Goal: Information Seeking & Learning: Check status

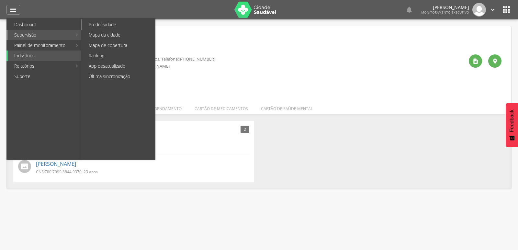
click at [101, 24] on link "Produtividade" at bounding box center [118, 24] width 73 height 10
type input "**********"
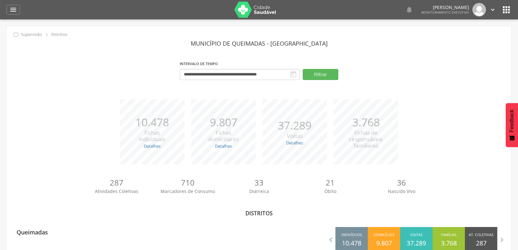
scroll to position [19, 0]
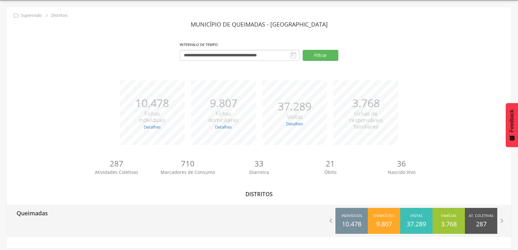
click at [38, 216] on p "Queimadas" at bounding box center [32, 211] width 31 height 13
type input "**********"
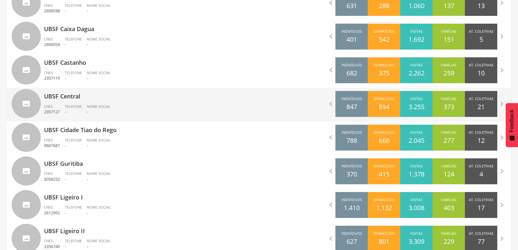
click at [63, 100] on p "UBSF Central" at bounding box center [149, 94] width 210 height 13
type input "**********"
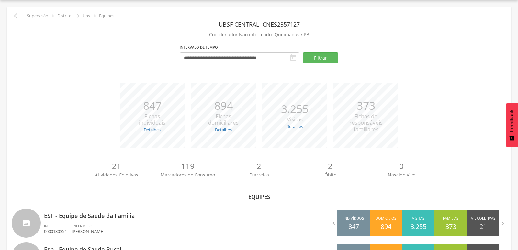
scroll to position [55, 0]
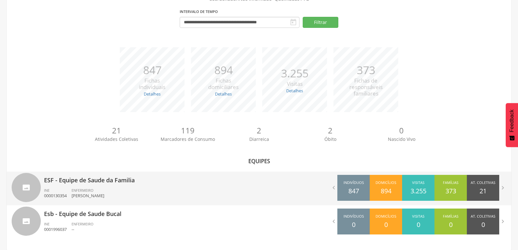
click at [115, 181] on p "ESF - Equipe de Saude da Familia" at bounding box center [149, 178] width 210 height 13
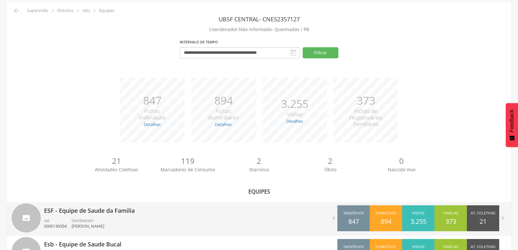
type input "**********"
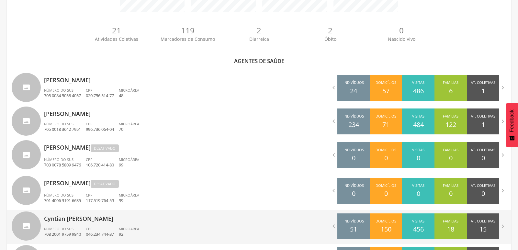
scroll to position [163, 0]
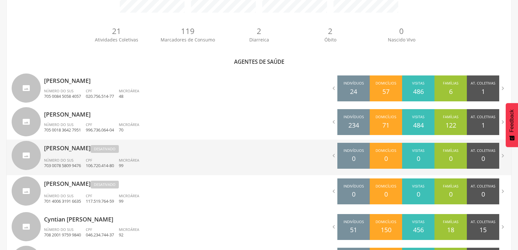
click at [61, 150] on p "[PERSON_NAME] Desativado" at bounding box center [149, 147] width 210 height 15
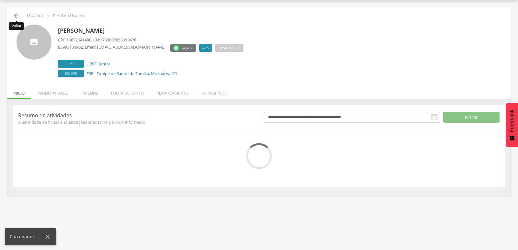
click at [17, 17] on icon "" at bounding box center [17, 16] width 8 height 8
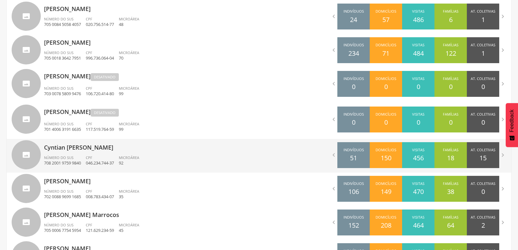
click at [105, 149] on p "Cyntian [PERSON_NAME]" at bounding box center [149, 145] width 210 height 13
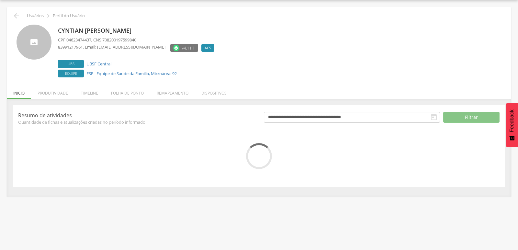
scroll to position [25, 0]
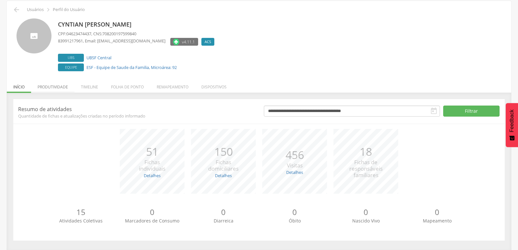
click at [41, 86] on li "Produtividade" at bounding box center [52, 85] width 43 height 15
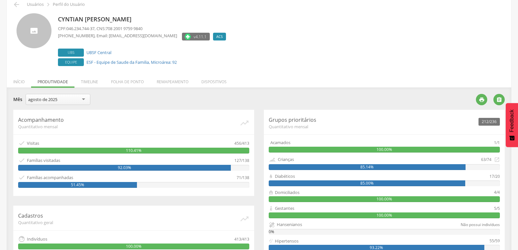
scroll to position [28, 0]
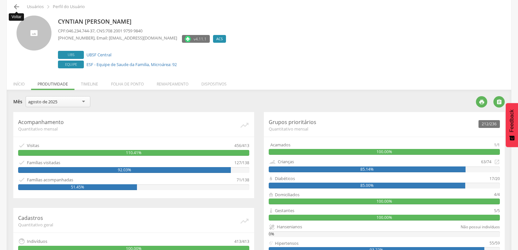
click at [17, 8] on icon "" at bounding box center [17, 7] width 8 height 8
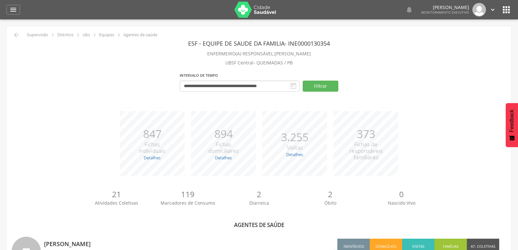
click at [90, 85] on div "**********" at bounding box center [259, 85] width 495 height 28
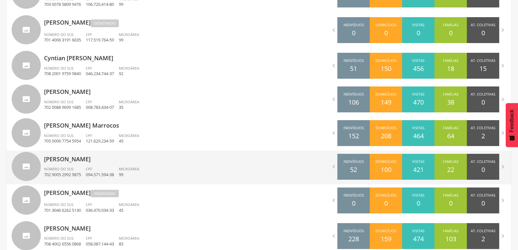
scroll to position [373, 0]
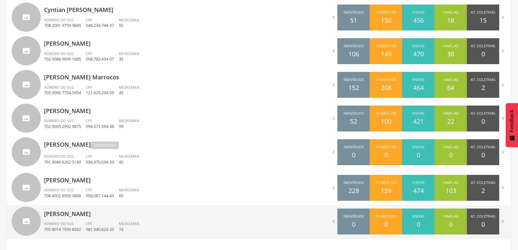
click at [98, 212] on p "[PERSON_NAME]" at bounding box center [149, 211] width 210 height 13
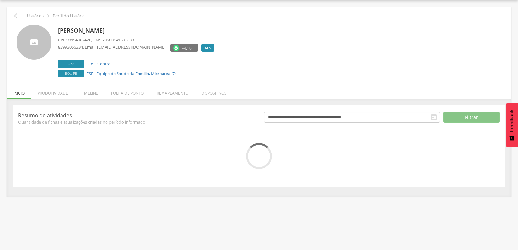
scroll to position [25, 0]
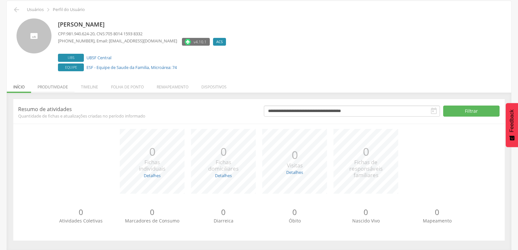
click at [57, 85] on li "Produtividade" at bounding box center [52, 85] width 43 height 15
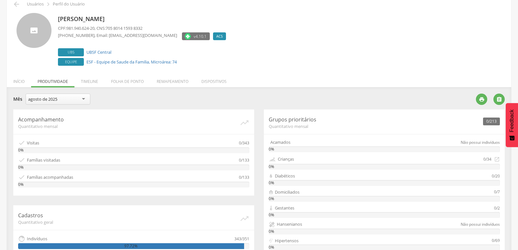
scroll to position [28, 0]
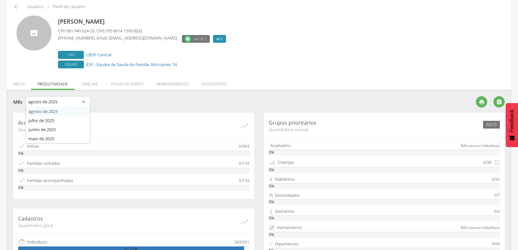
click at [86, 100] on div "agosto de 2025" at bounding box center [58, 102] width 65 height 12
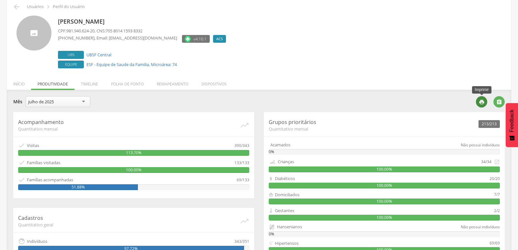
click at [482, 99] on icon "" at bounding box center [482, 102] width 6 height 6
click at [13, 6] on icon "" at bounding box center [17, 7] width 8 height 8
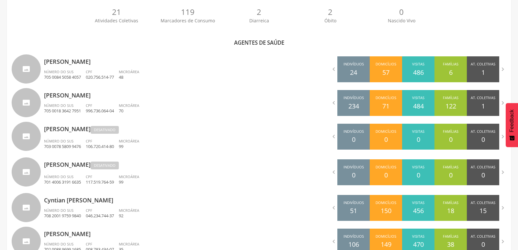
scroll to position [85, 0]
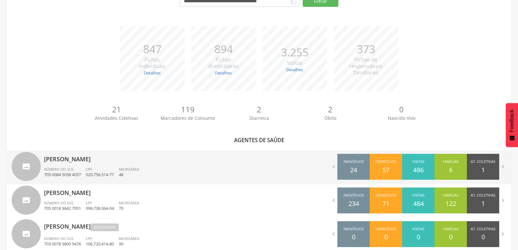
click at [88, 158] on p "[PERSON_NAME]" at bounding box center [149, 157] width 210 height 13
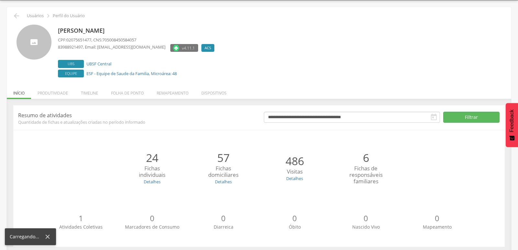
scroll to position [25, 0]
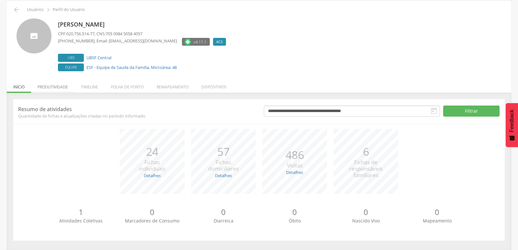
click at [47, 88] on li "Produtividade" at bounding box center [52, 85] width 43 height 15
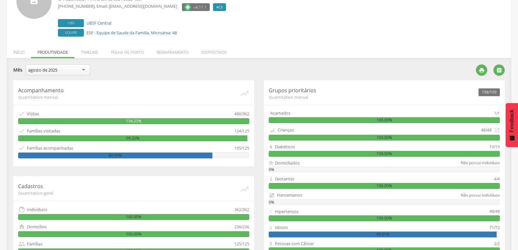
scroll to position [49, 0]
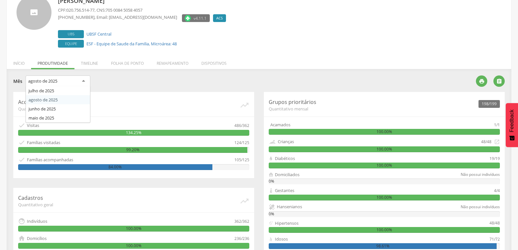
click at [84, 80] on div "agosto de 2025" at bounding box center [58, 81] width 65 height 12
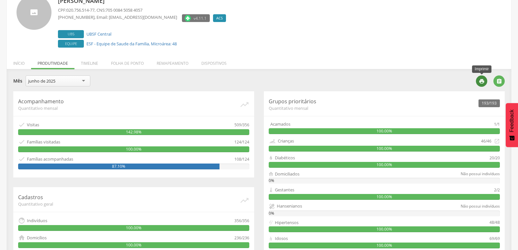
click at [479, 81] on icon "" at bounding box center [482, 81] width 6 height 6
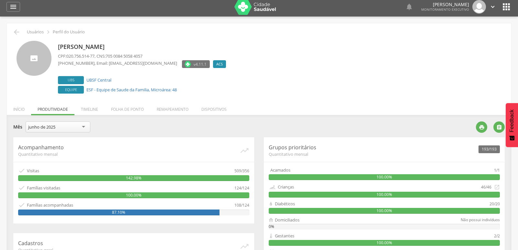
scroll to position [0, 0]
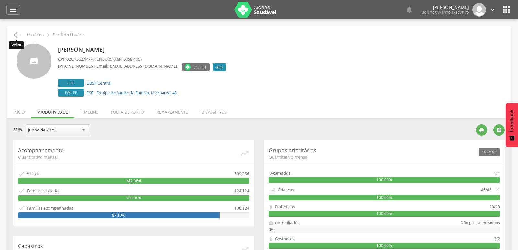
click at [14, 36] on icon "" at bounding box center [17, 35] width 8 height 8
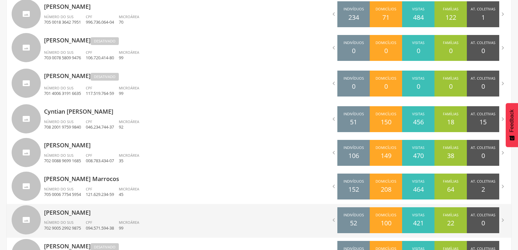
scroll to position [373, 0]
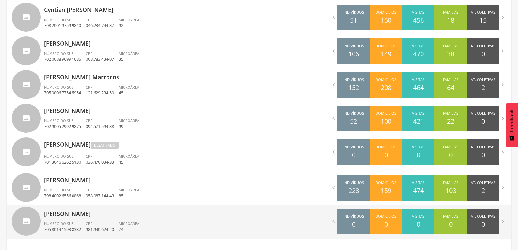
click at [90, 212] on p "[PERSON_NAME]" at bounding box center [149, 211] width 210 height 13
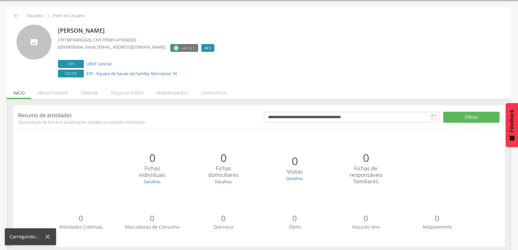
scroll to position [25, 0]
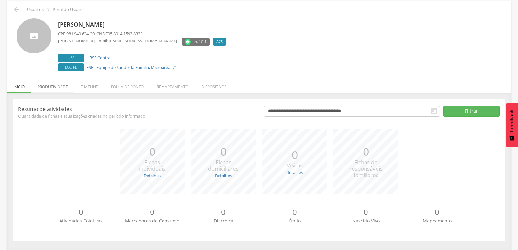
click at [57, 86] on li "Produtividade" at bounding box center [52, 85] width 43 height 15
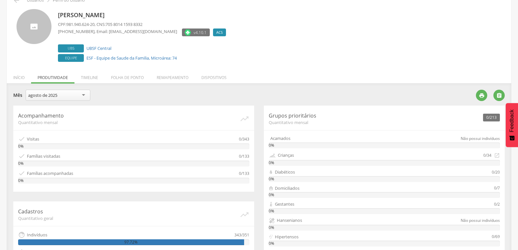
scroll to position [0, 0]
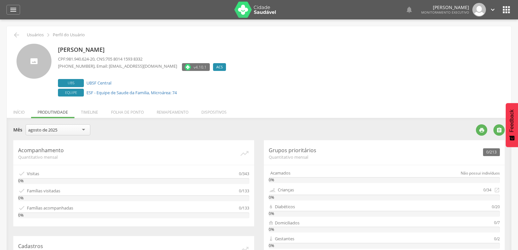
click at [84, 130] on div "agosto de 2025" at bounding box center [58, 129] width 65 height 11
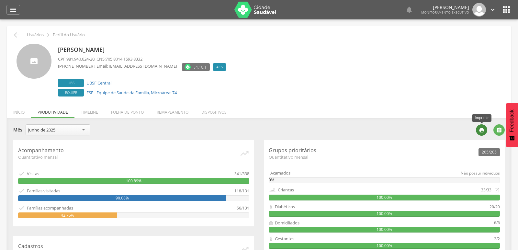
click at [482, 128] on icon "" at bounding box center [482, 130] width 6 height 6
click at [16, 36] on icon "" at bounding box center [17, 35] width 8 height 8
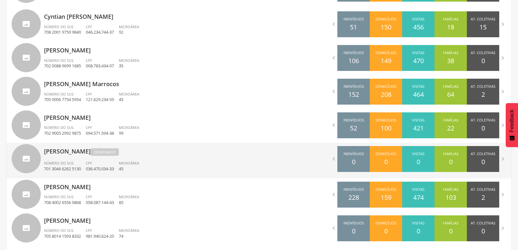
scroll to position [373, 0]
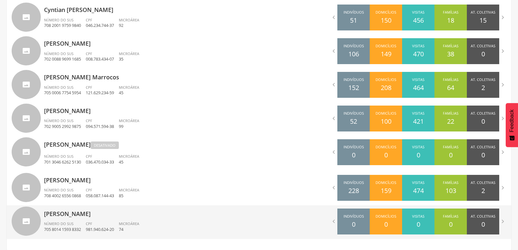
click at [84, 217] on p "[PERSON_NAME]" at bounding box center [149, 211] width 210 height 13
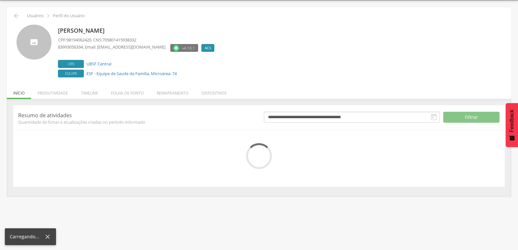
scroll to position [25, 0]
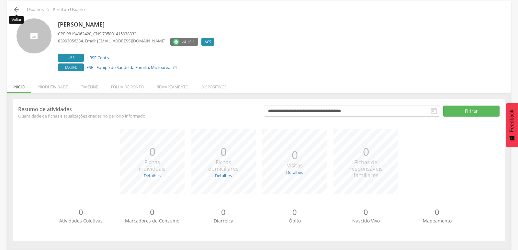
click at [16, 9] on icon "" at bounding box center [17, 10] width 8 height 8
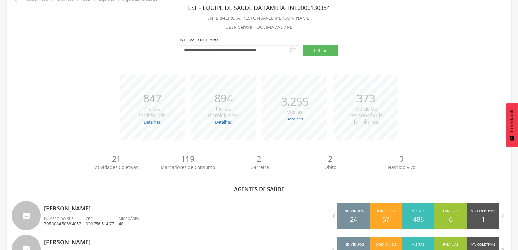
scroll to position [373, 0]
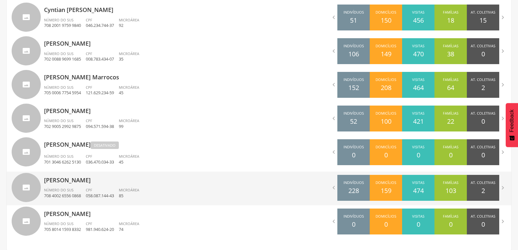
click at [79, 183] on p "[PERSON_NAME]" at bounding box center [149, 178] width 210 height 13
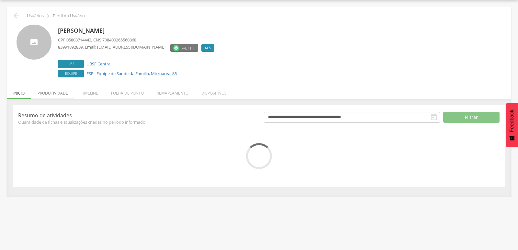
scroll to position [25, 0]
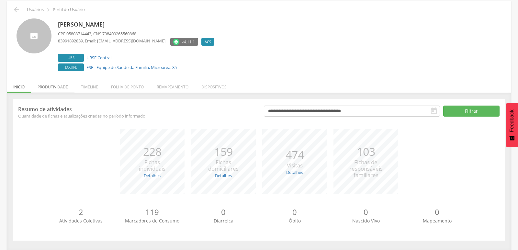
click at [60, 84] on li "Produtividade" at bounding box center [52, 85] width 43 height 15
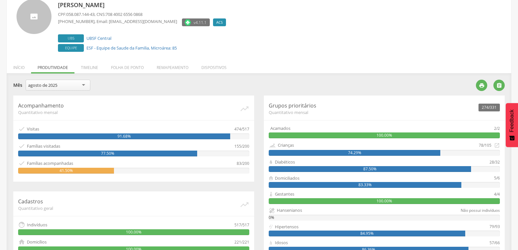
scroll to position [0, 0]
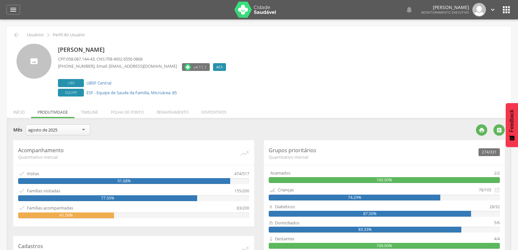
click at [82, 132] on div "agosto de 2025" at bounding box center [58, 129] width 65 height 11
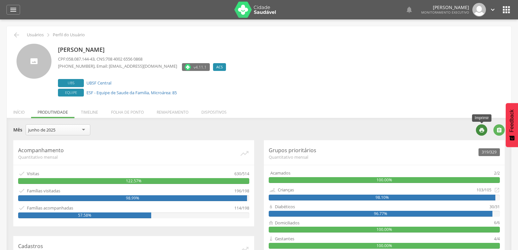
click at [480, 128] on icon "" at bounding box center [482, 130] width 6 height 6
click at [15, 31] on icon "" at bounding box center [17, 35] width 8 height 8
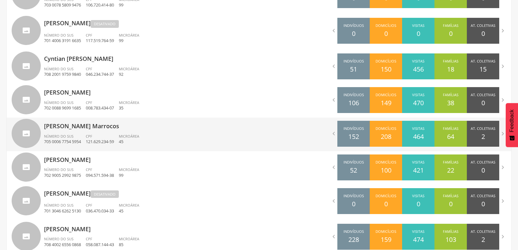
scroll to position [373, 0]
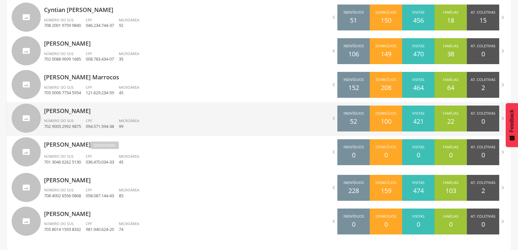
click at [65, 114] on p "[PERSON_NAME]" at bounding box center [149, 108] width 210 height 13
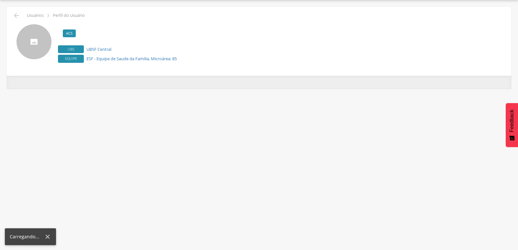
scroll to position [19, 0]
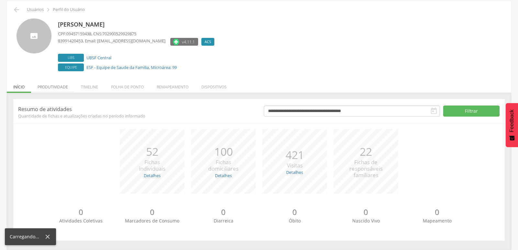
click at [57, 88] on li "Produtividade" at bounding box center [52, 85] width 43 height 15
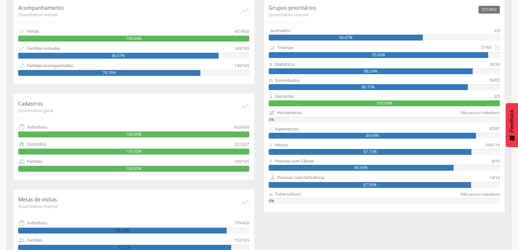
scroll to position [64, 0]
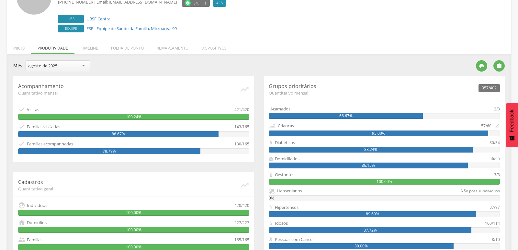
click at [70, 65] on div "agosto de 2025" at bounding box center [58, 65] width 65 height 11
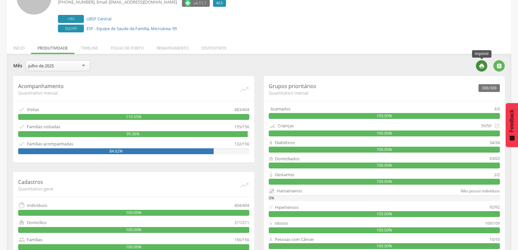
click at [483, 64] on icon "" at bounding box center [482, 66] width 6 height 6
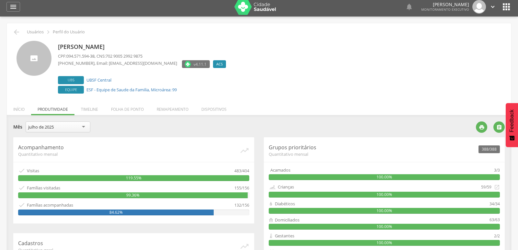
scroll to position [0, 0]
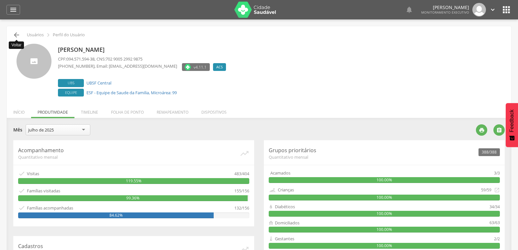
click at [17, 32] on icon "" at bounding box center [17, 35] width 8 height 8
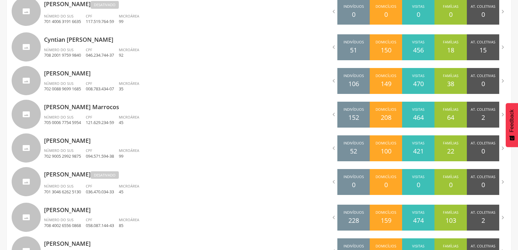
scroll to position [373, 0]
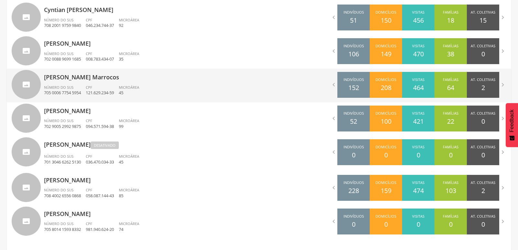
click at [74, 77] on p "[PERSON_NAME] Marrocos" at bounding box center [149, 75] width 210 height 13
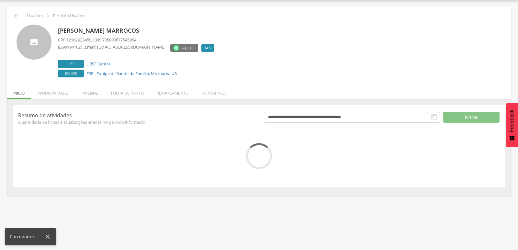
scroll to position [25, 0]
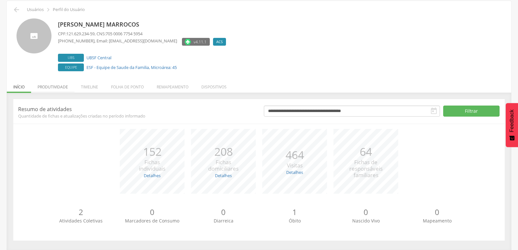
click at [54, 87] on li "Produtividade" at bounding box center [52, 85] width 43 height 15
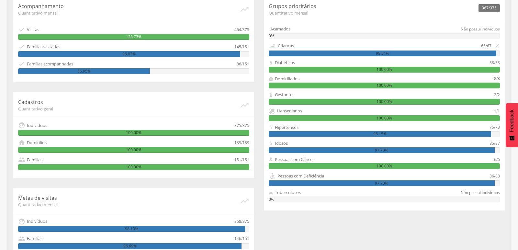
scroll to position [100, 0]
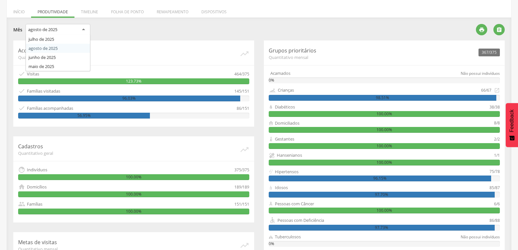
click at [72, 29] on div "agosto de 2025" at bounding box center [58, 30] width 65 height 12
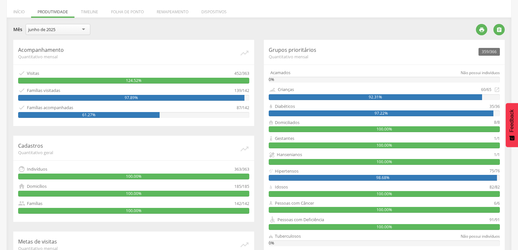
scroll to position [64, 0]
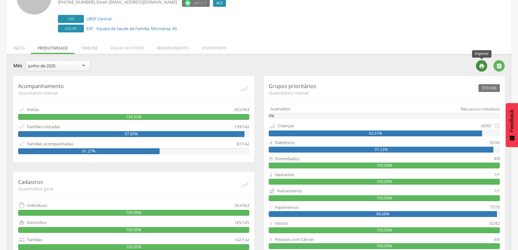
click at [483, 62] on div "" at bounding box center [481, 65] width 11 height 11
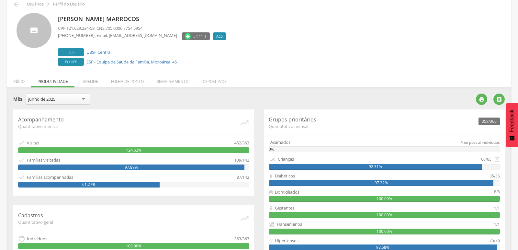
scroll to position [0, 0]
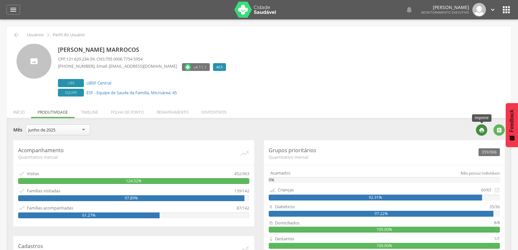
click at [480, 131] on icon "" at bounding box center [482, 130] width 6 height 6
click at [18, 34] on icon "" at bounding box center [17, 35] width 8 height 8
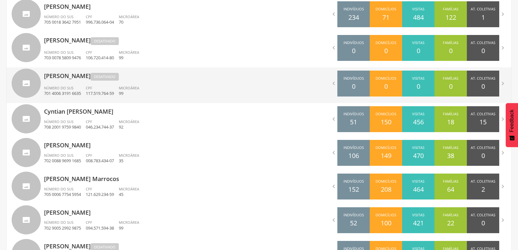
scroll to position [373, 0]
